Goal: Information Seeking & Learning: Learn about a topic

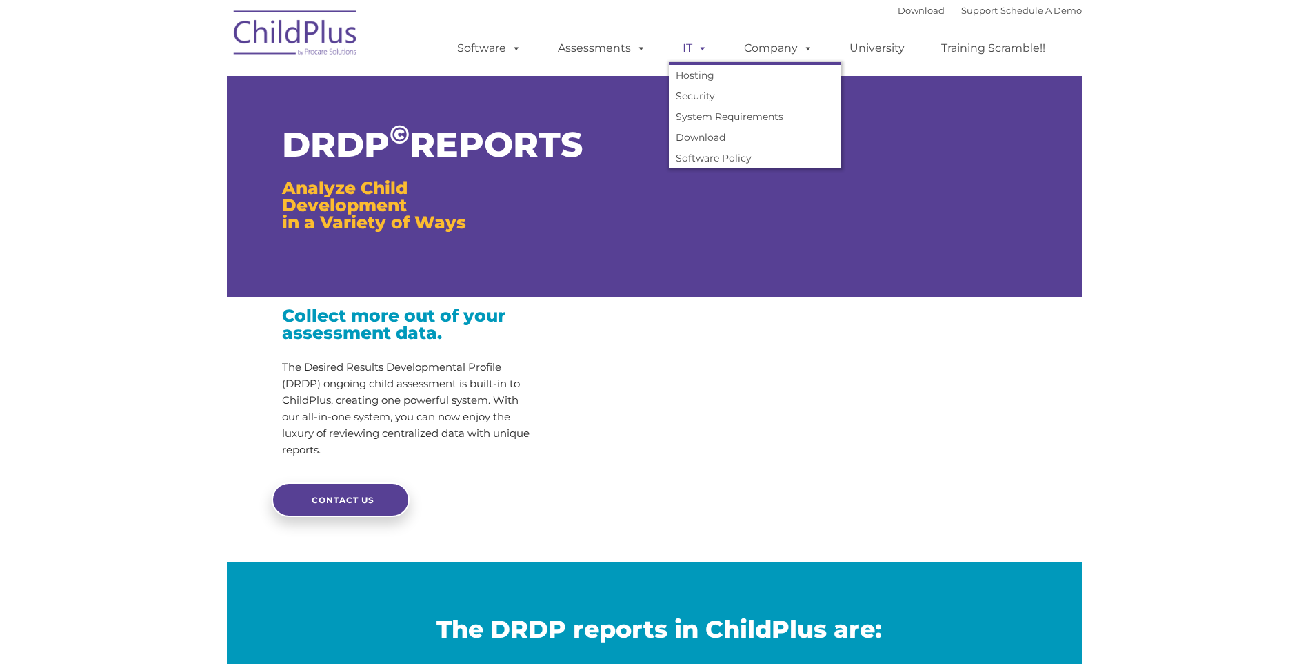
type input ""
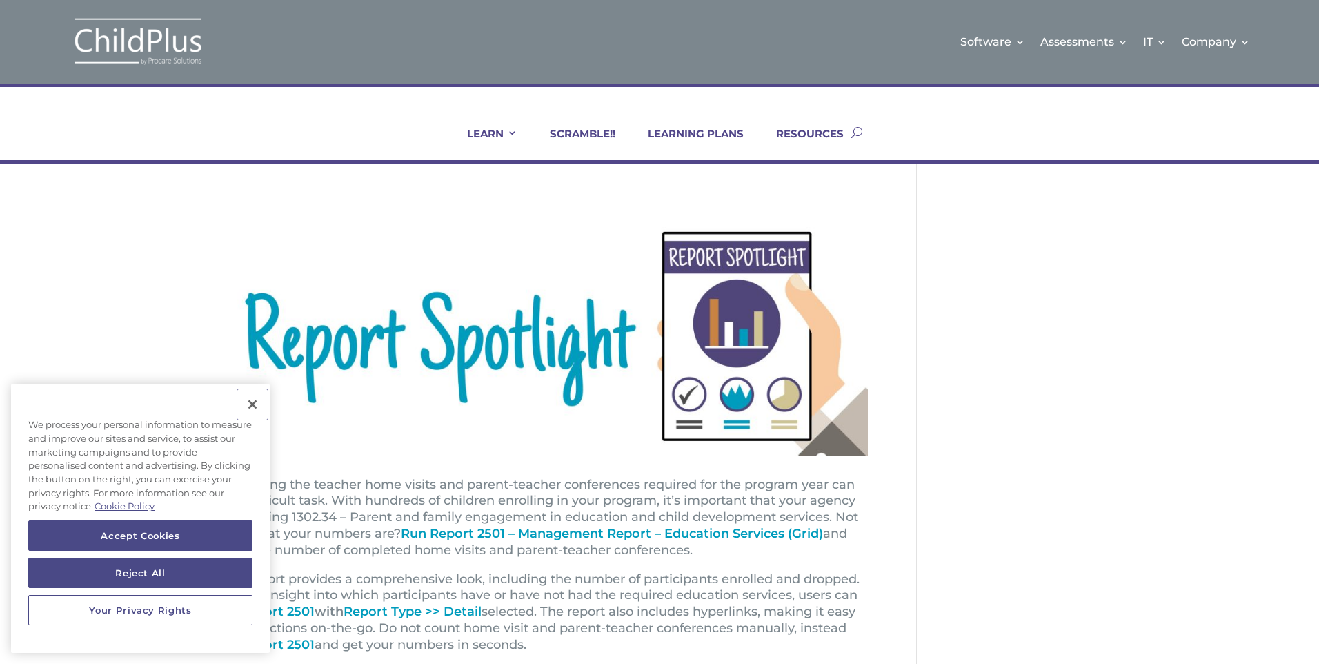
click at [257, 406] on button "Close" at bounding box center [252, 404] width 30 height 30
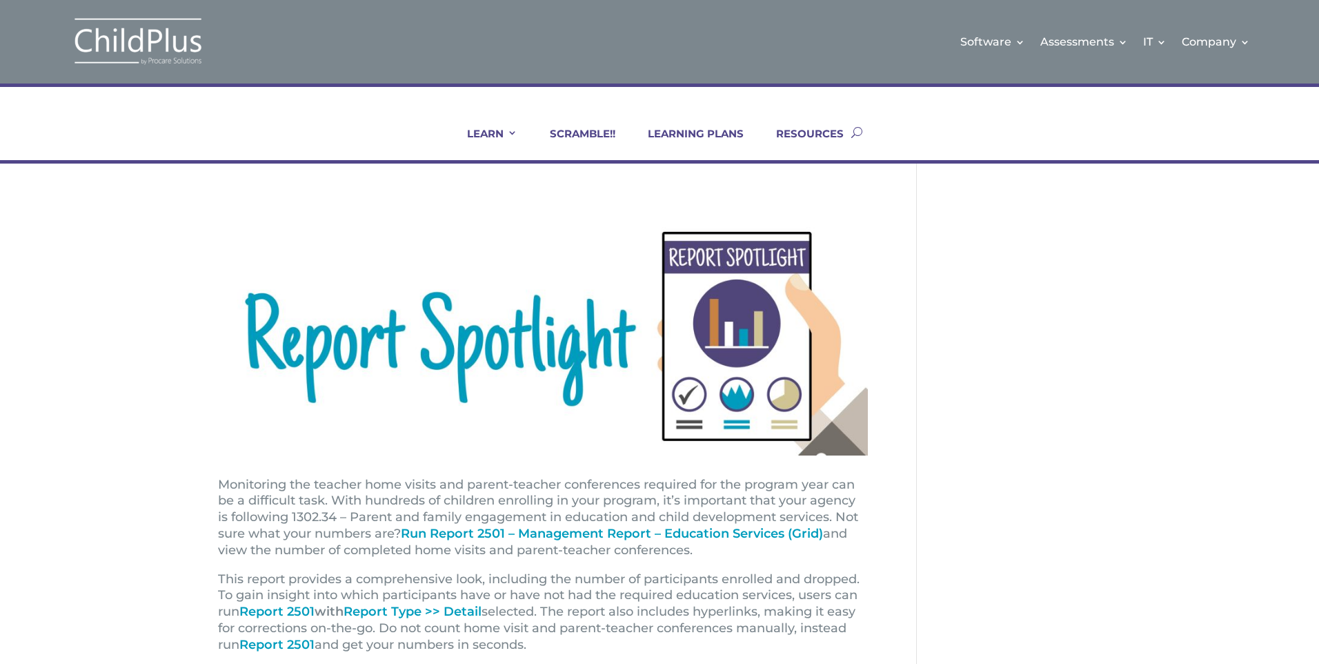
click at [626, 533] on span "Run Report 2501 – Management Report – Education Services (Grid)" at bounding box center [612, 533] width 422 height 15
click at [1318, 215] on html "Software Learn More Features Schedule A Demo Getting Started Assessments Learn …" at bounding box center [659, 615] width 1319 height 1231
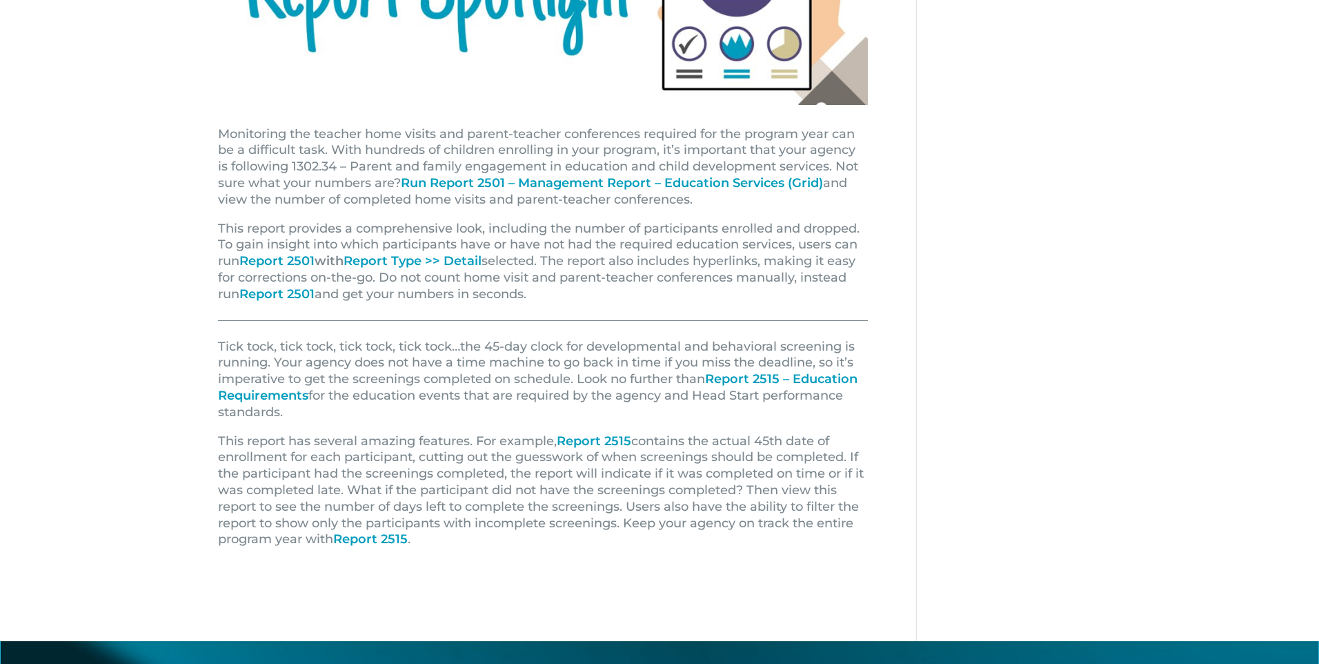
scroll to position [326, 0]
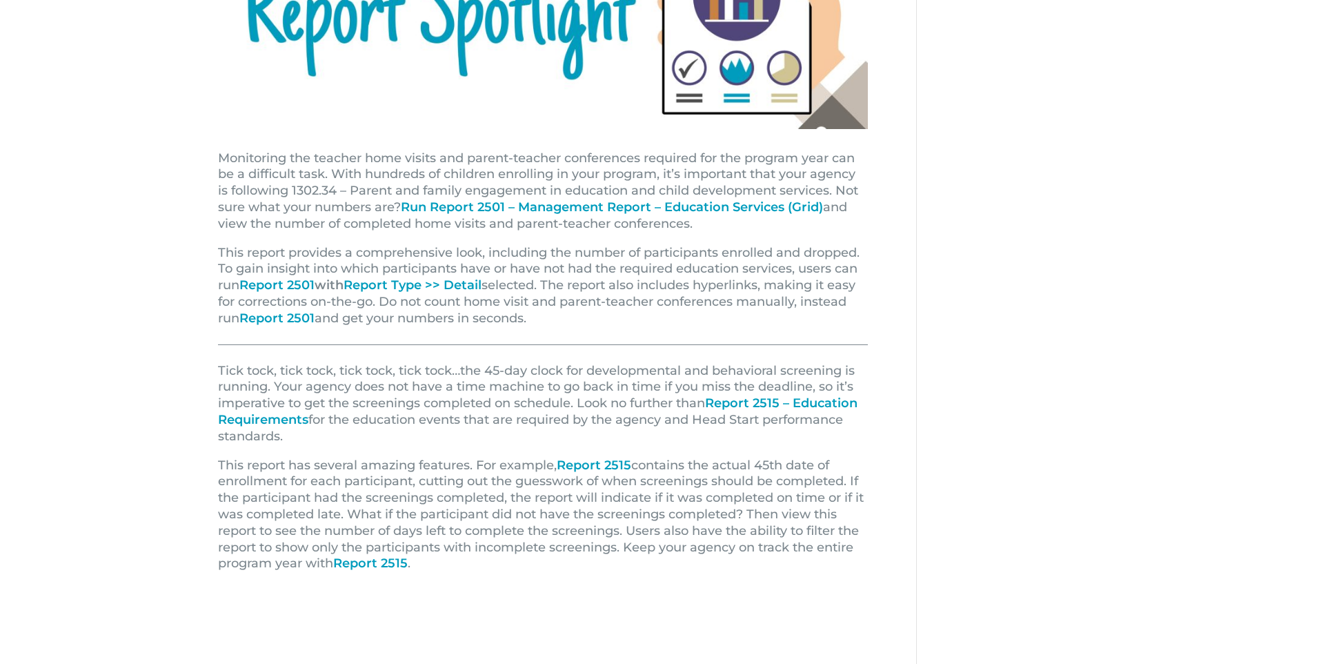
click at [455, 283] on span "Report 2501 with Report Type >> Detail" at bounding box center [360, 284] width 242 height 15
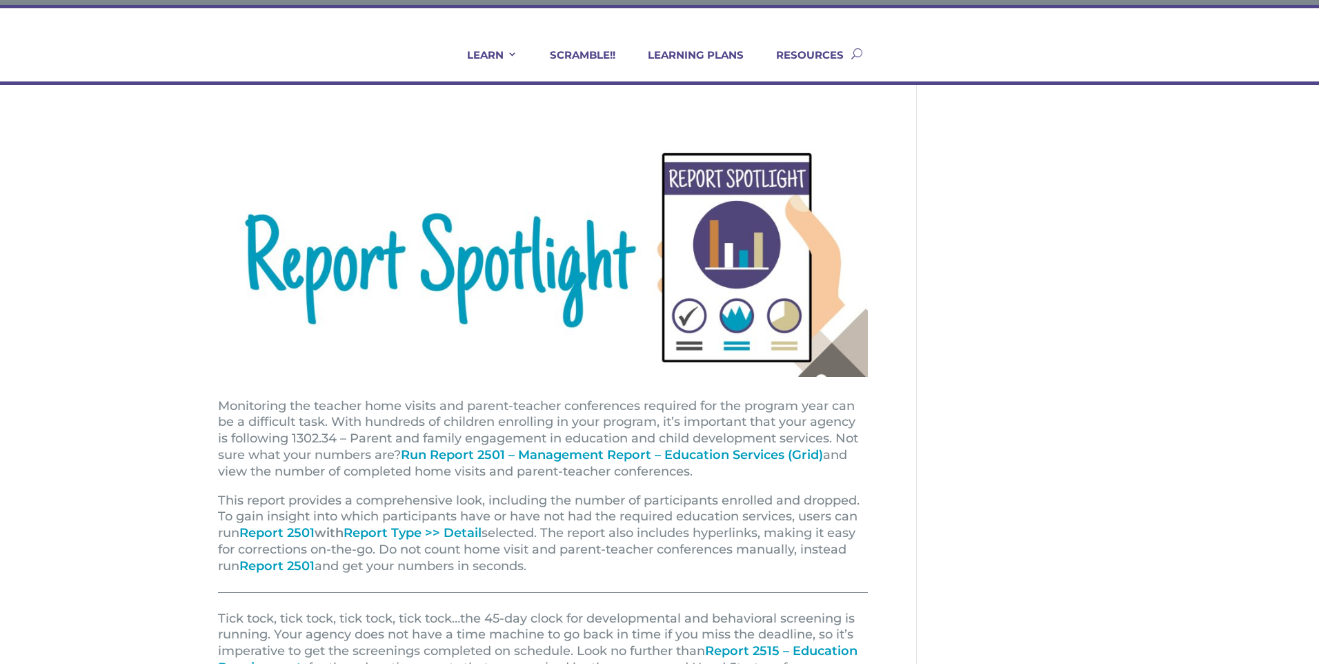
scroll to position [0, 0]
